Goal: Task Accomplishment & Management: Use online tool/utility

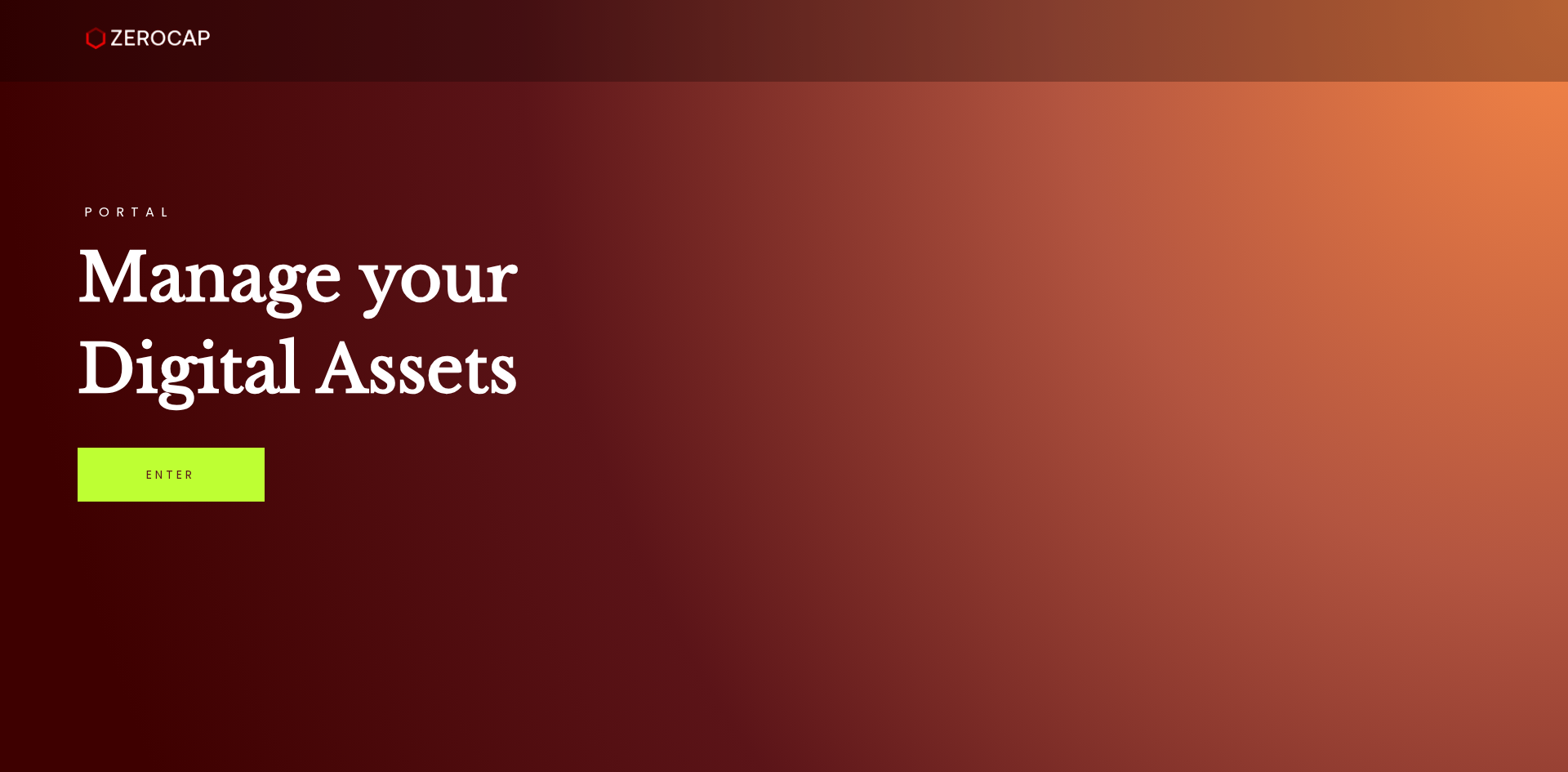
click at [187, 484] on link "Enter" at bounding box center [172, 475] width 187 height 54
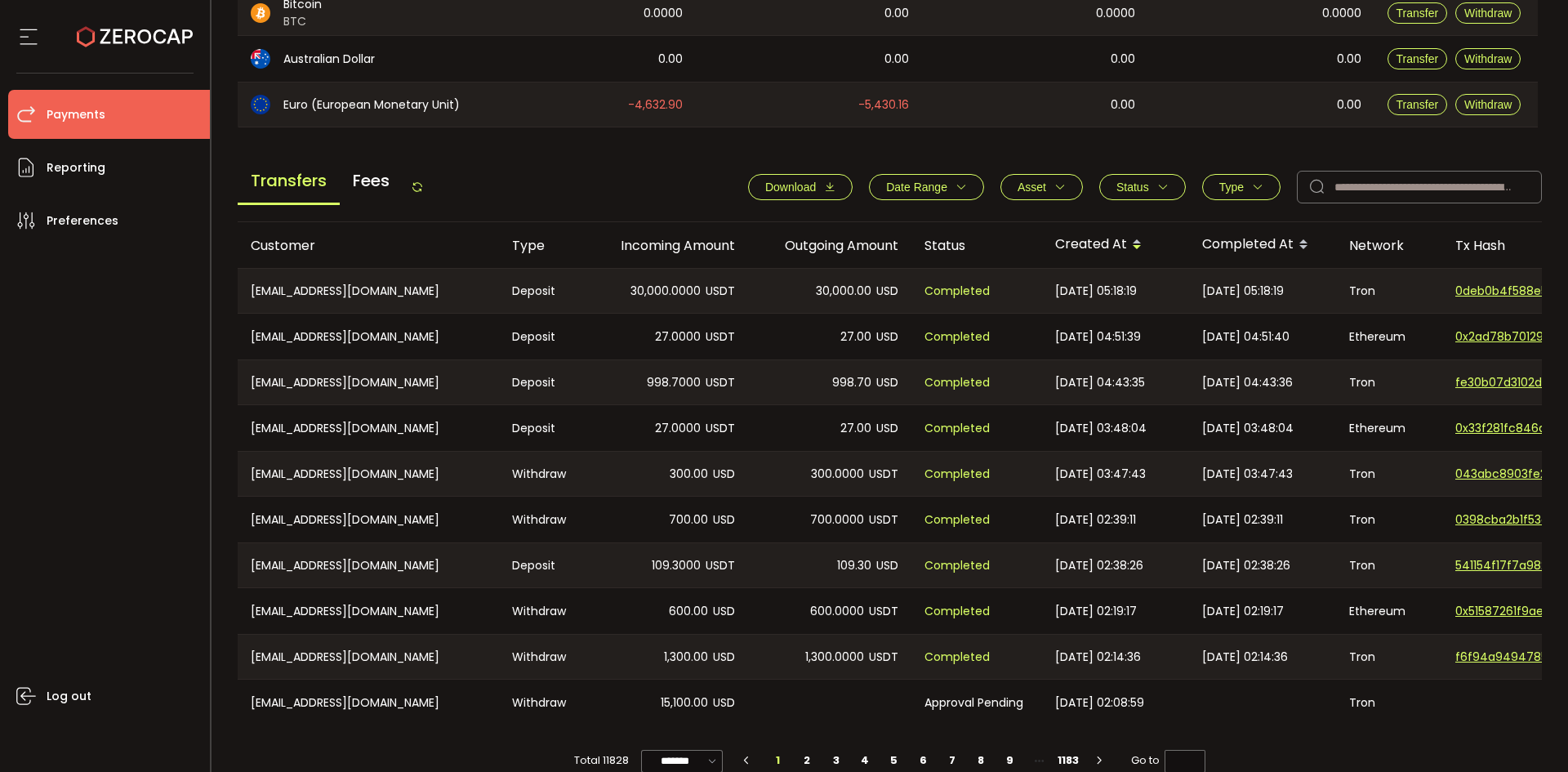
scroll to position [552, 0]
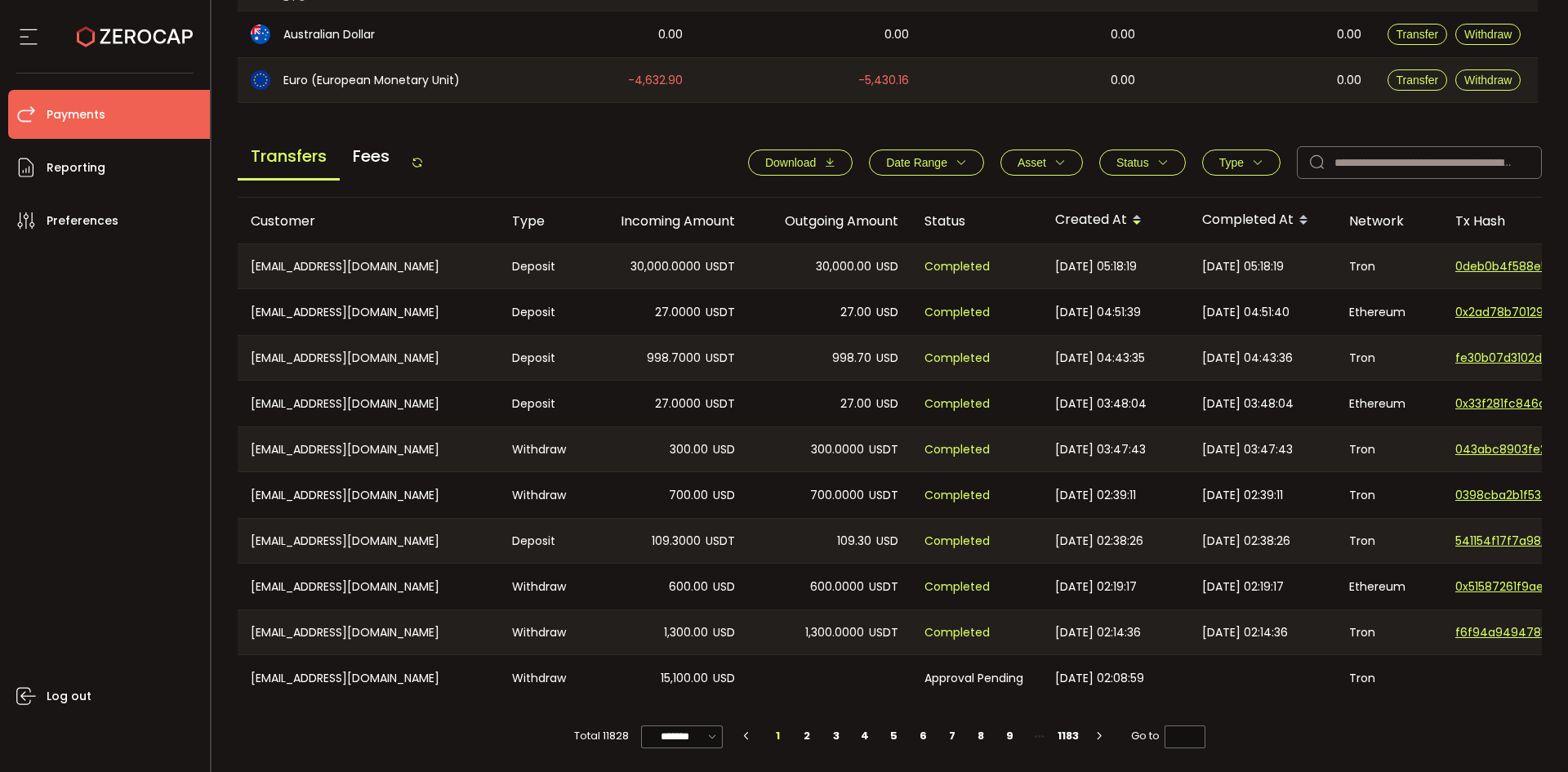
click at [416, 162] on icon at bounding box center [417, 162] width 13 height 13
